Goal: Information Seeking & Learning: Understand process/instructions

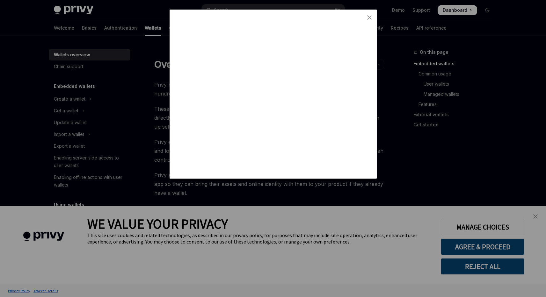
click at [534, 217] on div at bounding box center [273, 148] width 546 height 297
click at [491, 249] on div at bounding box center [273, 148] width 546 height 297
click at [452, 14] on div at bounding box center [273, 148] width 546 height 297
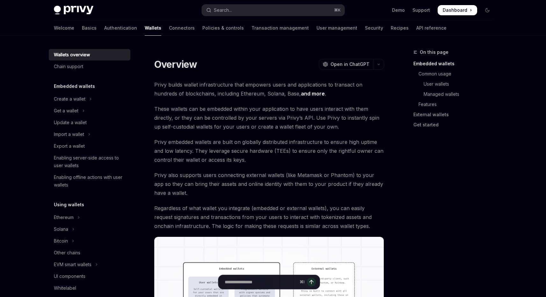
click at [452, 12] on span "Dashboard" at bounding box center [455, 10] width 25 height 6
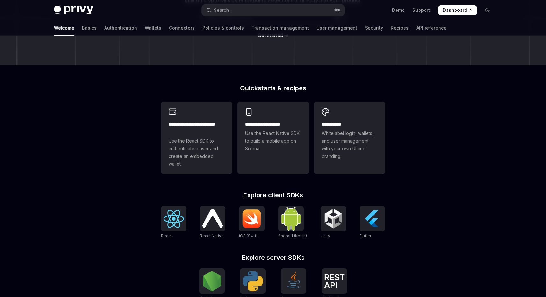
scroll to position [163, 0]
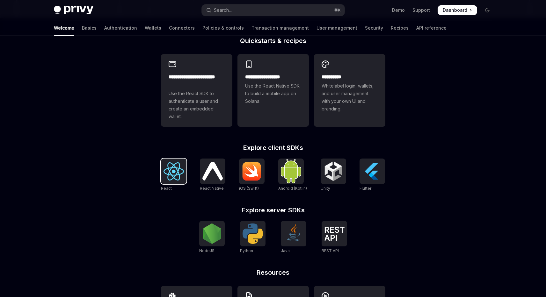
click at [177, 175] on img at bounding box center [174, 172] width 20 height 18
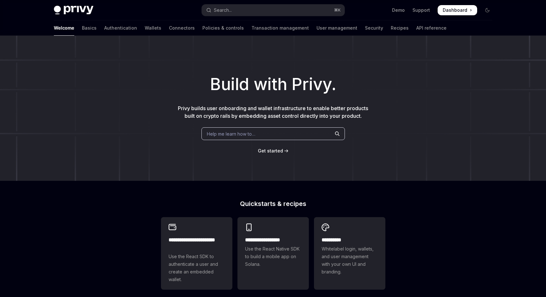
scroll to position [217, 0]
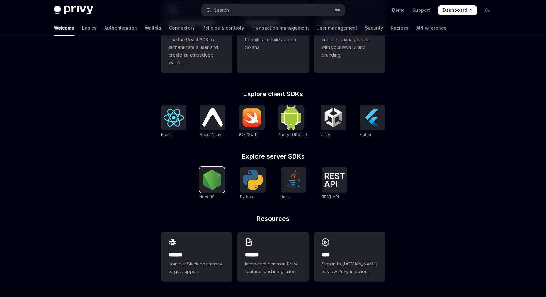
click at [210, 177] on img at bounding box center [212, 180] width 20 height 20
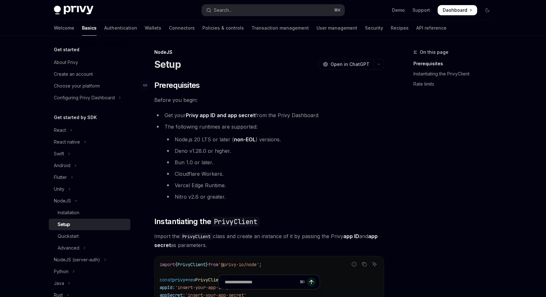
click at [188, 86] on span "Prerequisites" at bounding box center [177, 85] width 46 height 10
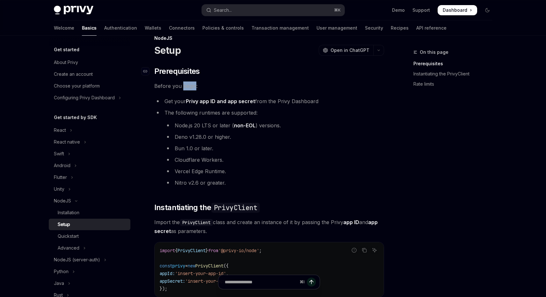
click at [188, 86] on span "Before you begin:" at bounding box center [269, 86] width 230 height 9
drag, startPoint x: 188, startPoint y: 86, endPoint x: 211, endPoint y: 87, distance: 22.6
click at [211, 87] on span "Before you begin:" at bounding box center [269, 86] width 230 height 9
click at [211, 86] on span "Before you begin:" at bounding box center [269, 86] width 230 height 9
click at [171, 51] on h1 "Setup" at bounding box center [167, 50] width 26 height 11
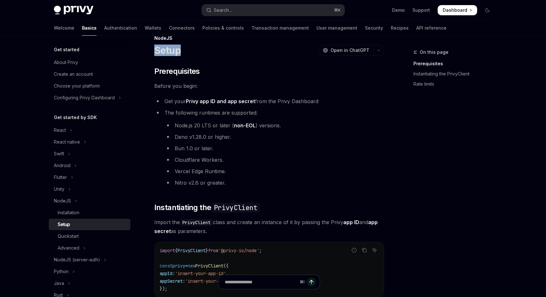
click at [171, 51] on h1 "Setup" at bounding box center [167, 50] width 26 height 11
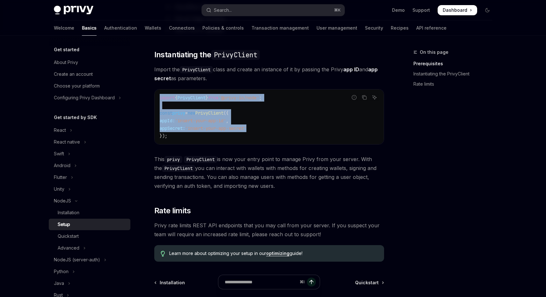
scroll to position [223, 0]
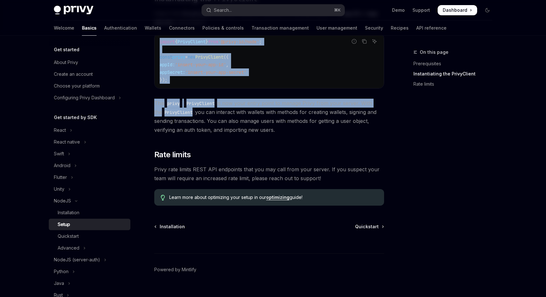
drag, startPoint x: 171, startPoint y: 51, endPoint x: 246, endPoint y: 126, distance: 105.5
click at [246, 126] on div "NodeJS Setup OpenAI Open in ChatGPT OpenAI Open in ChatGPT ​ Prerequisites Befo…" at bounding box center [209, 67] width 352 height 484
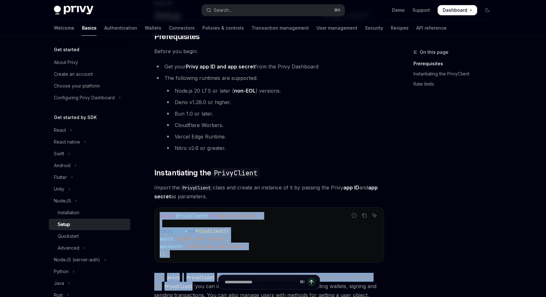
scroll to position [107, 0]
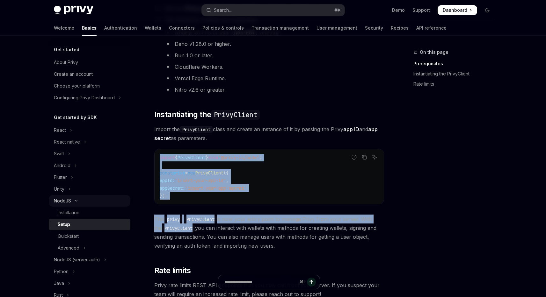
click at [67, 203] on div "NodeJS" at bounding box center [62, 201] width 17 height 8
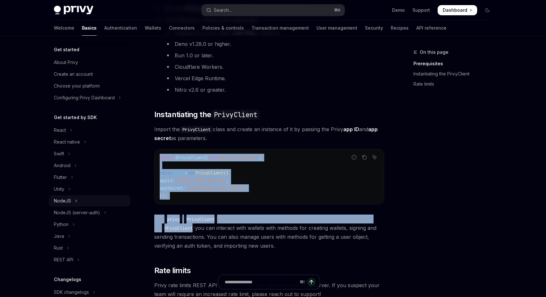
click at [67, 203] on div "NodeJS" at bounding box center [62, 201] width 17 height 8
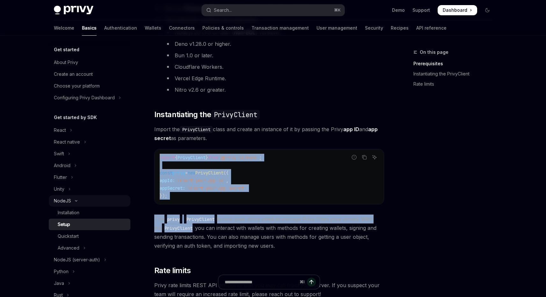
click at [68, 203] on div "NodeJS" at bounding box center [62, 201] width 17 height 8
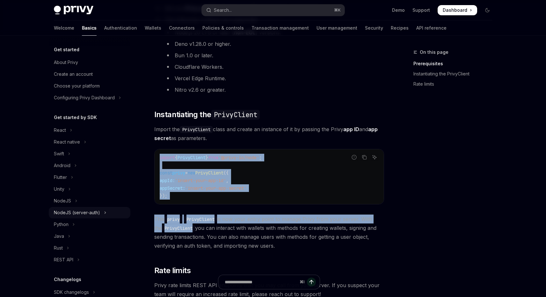
click at [72, 211] on div "NodeJS (server-auth)" at bounding box center [77, 213] width 46 height 8
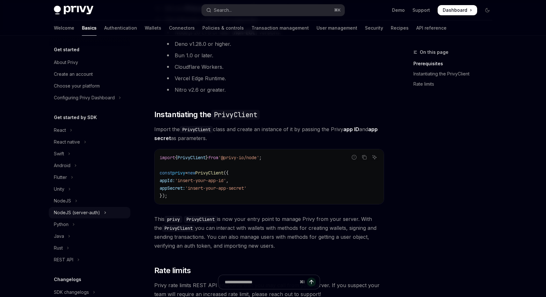
scroll to position [2, 0]
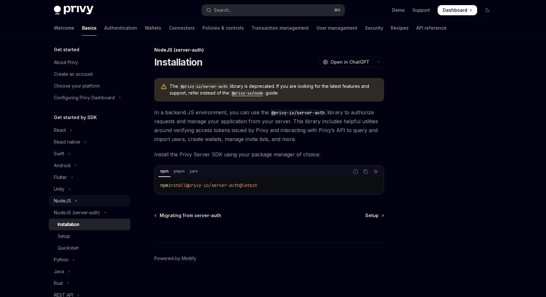
click at [77, 202] on button "NodeJS" at bounding box center [90, 200] width 82 height 11
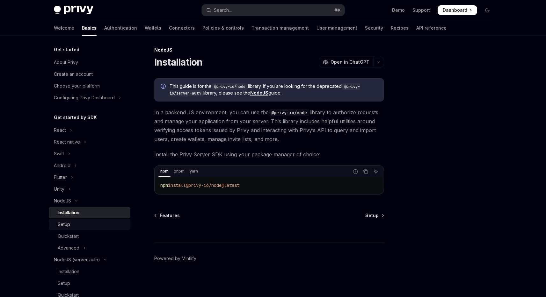
click at [80, 224] on div "Setup" at bounding box center [92, 225] width 69 height 8
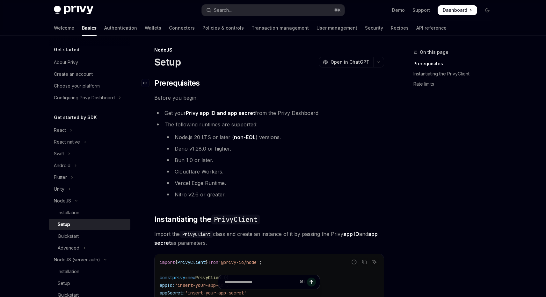
click at [210, 88] on h2 "​ Prerequisites" at bounding box center [269, 83] width 230 height 10
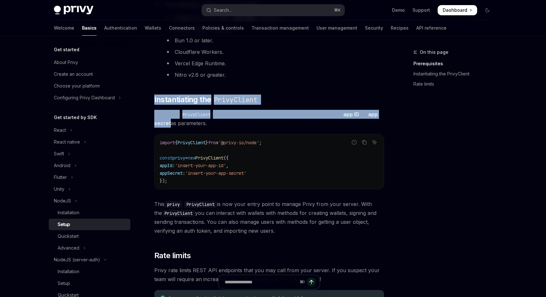
scroll to position [171, 0]
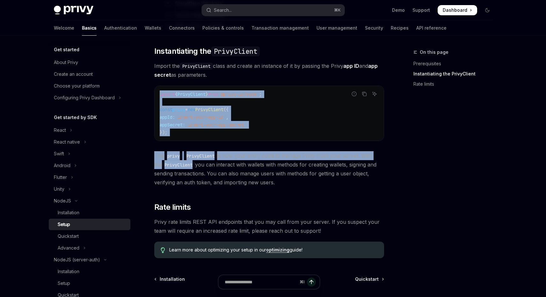
drag, startPoint x: 210, startPoint y: 88, endPoint x: 242, endPoint y: 170, distance: 87.9
click at [242, 170] on div "​ Prerequisites Before you begin: Get your Privy app ID and app secret from the…" at bounding box center [269, 84] width 230 height 349
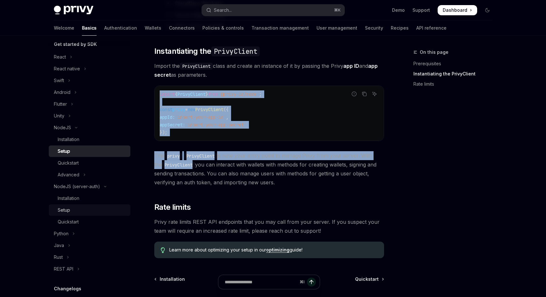
scroll to position [50, 0]
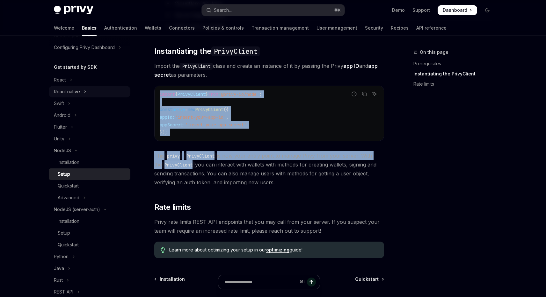
click at [100, 92] on button "React native" at bounding box center [90, 91] width 82 height 11
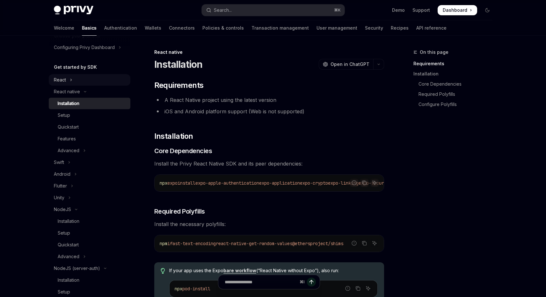
click at [91, 85] on button "React" at bounding box center [90, 79] width 82 height 11
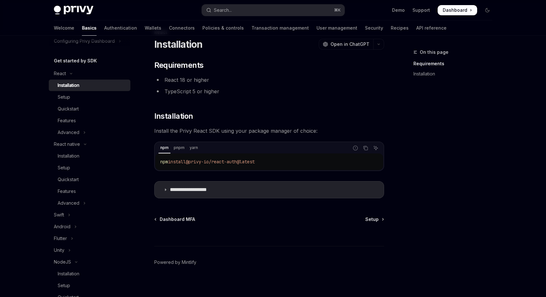
scroll to position [20, 0]
click at [76, 95] on div "Setup" at bounding box center [92, 97] width 69 height 8
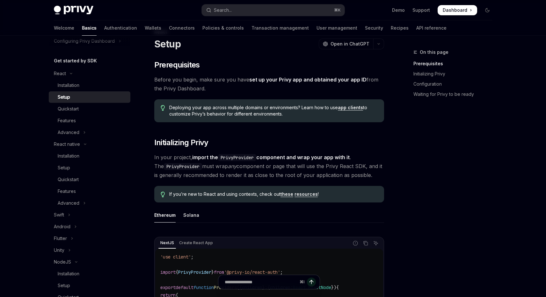
scroll to position [46, 0]
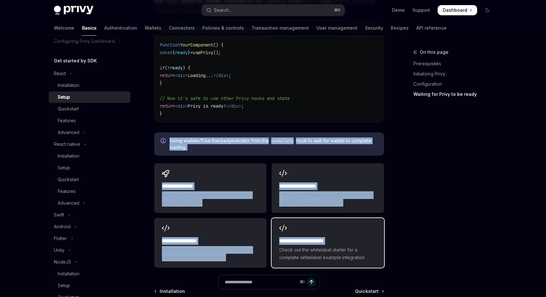
scroll to position [708, 0]
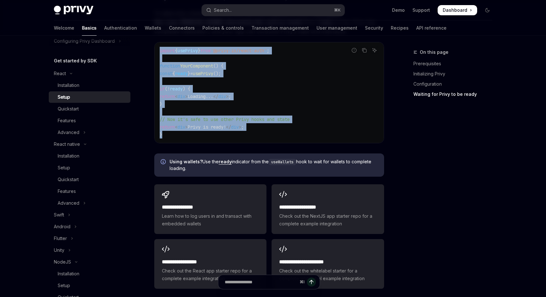
drag, startPoint x: 221, startPoint y: 108, endPoint x: 246, endPoint y: 144, distance: 43.8
click at [85, 89] on div "Installation" at bounding box center [92, 86] width 69 height 8
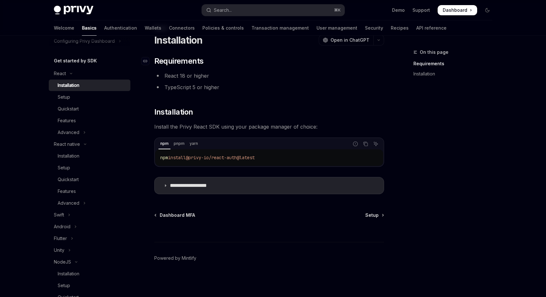
click at [182, 56] on span "Requirements" at bounding box center [178, 61] width 49 height 10
drag, startPoint x: 182, startPoint y: 56, endPoint x: 264, endPoint y: 162, distance: 133.1
click at [264, 162] on div "**********" at bounding box center [269, 125] width 230 height 138
copy div "Ask AI npm install @privy-io/react-auth@latest"
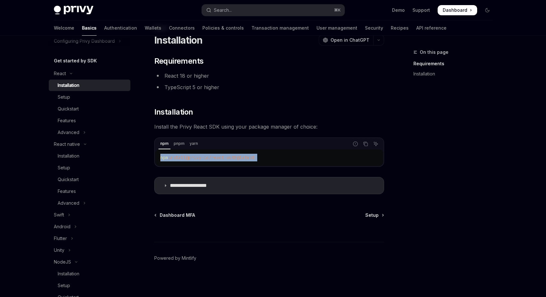
click at [211, 121] on div "**********" at bounding box center [269, 125] width 230 height 138
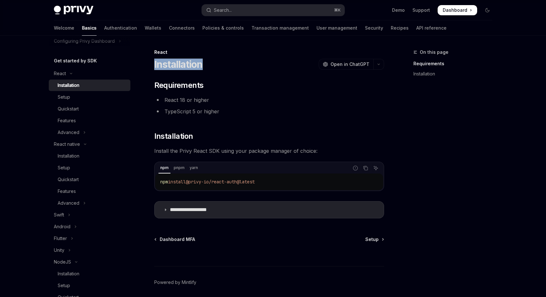
drag, startPoint x: 267, startPoint y: 162, endPoint x: 148, endPoint y: 68, distance: 152.0
click at [155, 174] on div "npm install @privy-io/react-auth@latest" at bounding box center [269, 182] width 228 height 17
copy h1 "Installation"
click at [73, 100] on div "Setup" at bounding box center [92, 97] width 69 height 8
type textarea "*"
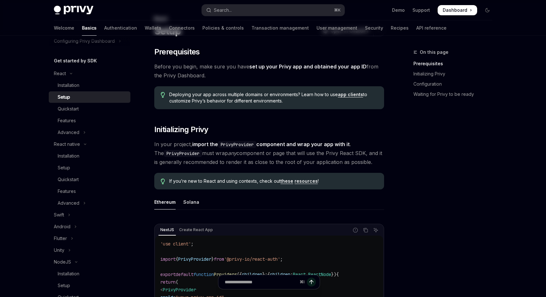
scroll to position [92, 0]
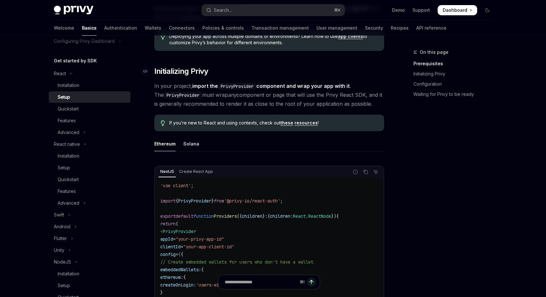
click at [174, 75] on span "Initializing Privy" at bounding box center [181, 71] width 54 height 10
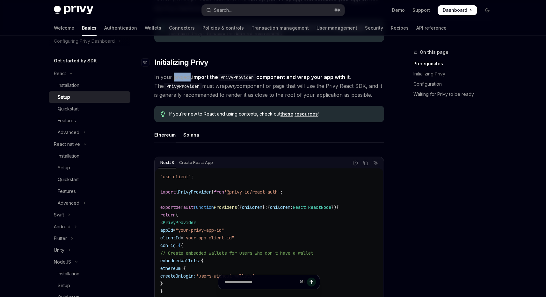
click at [174, 75] on span "In your project, import the PrivyProvider component and wrap your app with it .…" at bounding box center [269, 86] width 230 height 27
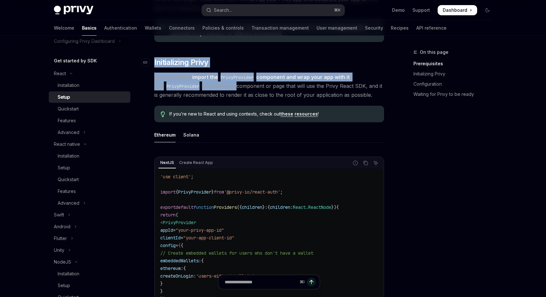
drag, startPoint x: 174, startPoint y: 75, endPoint x: 177, endPoint y: 63, distance: 11.9
click at [222, 62] on h2 "​ Initializing Privy" at bounding box center [269, 62] width 230 height 10
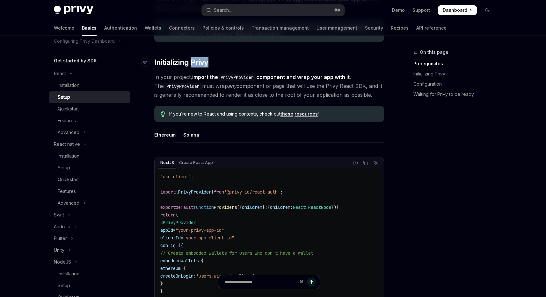
click at [222, 62] on h2 "​ Initializing Privy" at bounding box center [269, 62] width 230 height 10
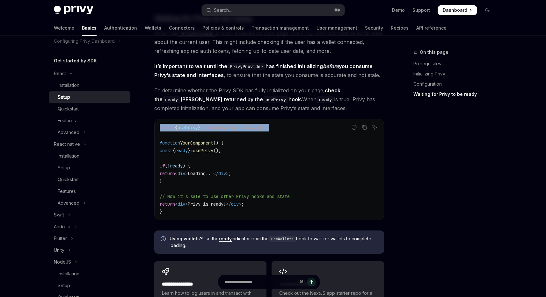
scroll to position [687, 0]
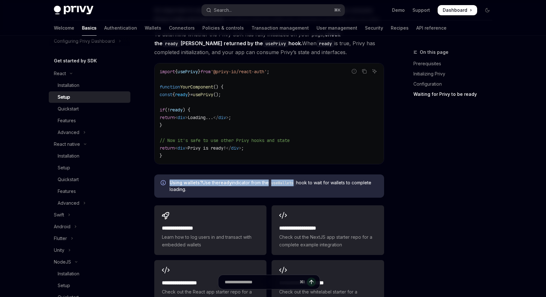
drag, startPoint x: 222, startPoint y: 62, endPoint x: 200, endPoint y: 183, distance: 123.4
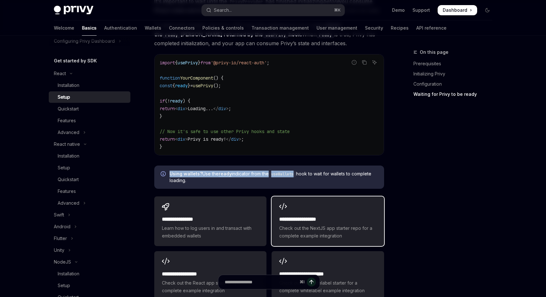
scroll to position [697, 0]
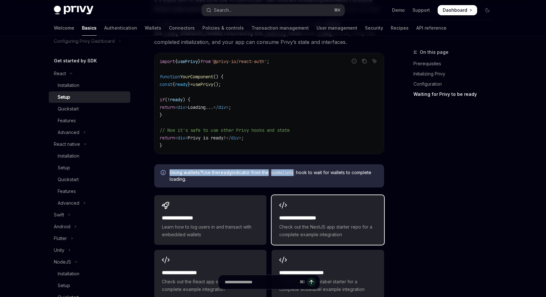
click at [321, 222] on div "**********" at bounding box center [327, 226] width 97 height 24
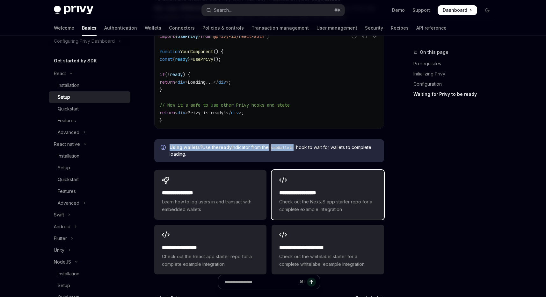
scroll to position [723, 0]
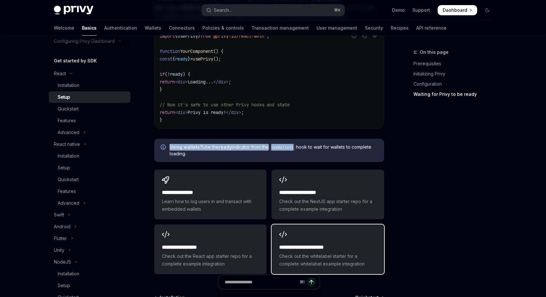
click at [328, 233] on div "**********" at bounding box center [328, 250] width 112 height 50
